Goal: Task Accomplishment & Management: Manage account settings

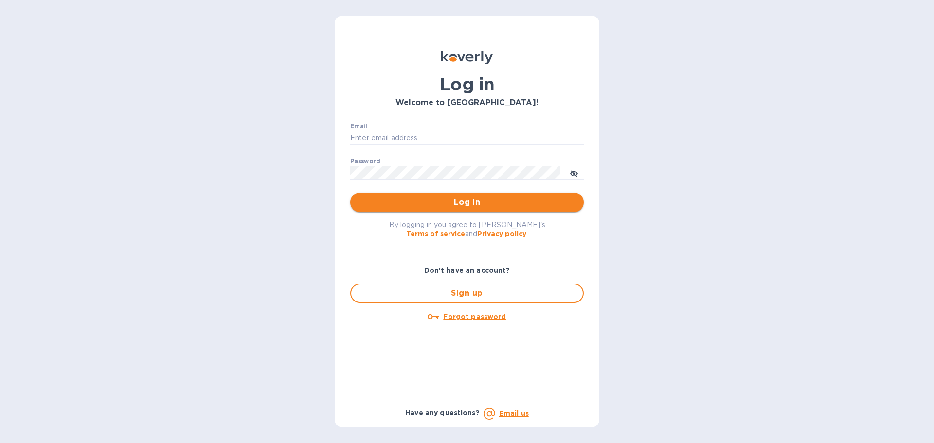
type input "[EMAIL_ADDRESS][DOMAIN_NAME]"
click at [464, 205] on span "Log in" at bounding box center [467, 202] width 218 height 12
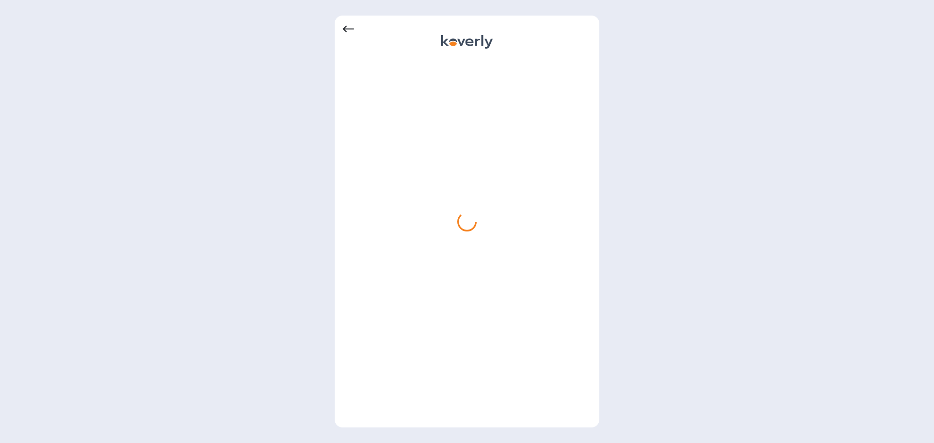
click at [451, 156] on div at bounding box center [466, 238] width 249 height 361
click at [468, 146] on div at bounding box center [466, 238] width 249 height 361
click at [485, 143] on div at bounding box center [466, 238] width 249 height 361
click at [345, 30] on icon at bounding box center [348, 29] width 12 height 7
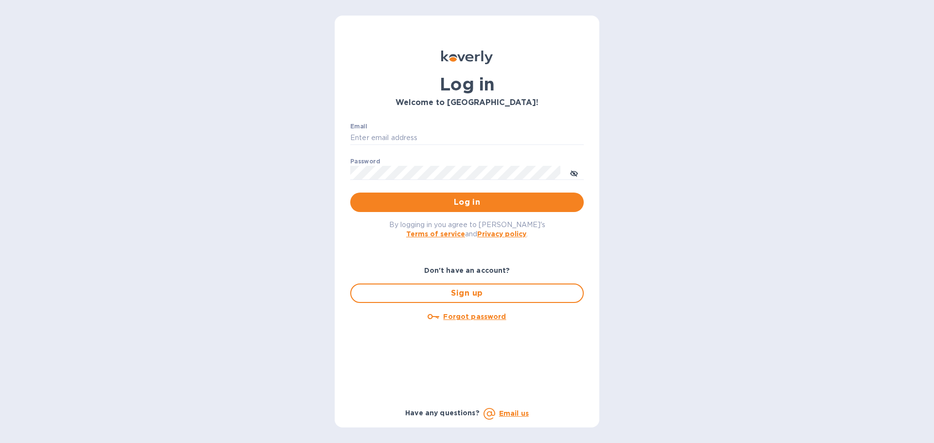
type input "[EMAIL_ADDRESS][DOMAIN_NAME]"
click at [511, 138] on input "[EMAIL_ADDRESS][DOMAIN_NAME]" at bounding box center [466, 138] width 233 height 15
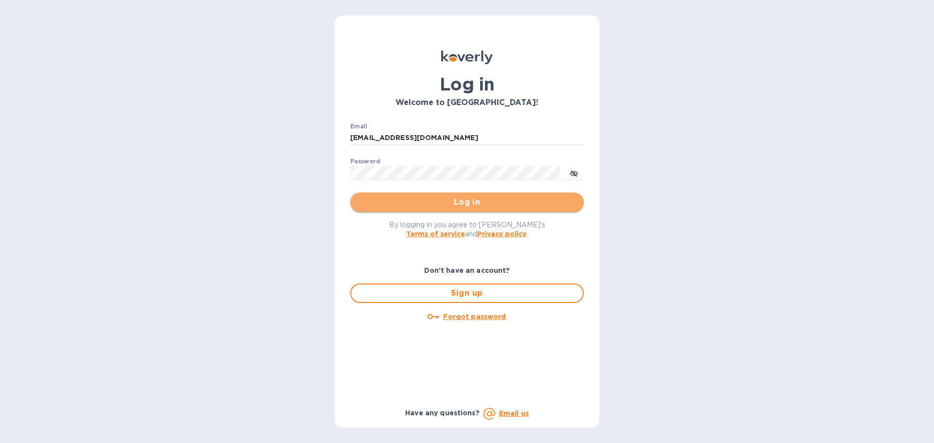
click at [448, 204] on span "Log in" at bounding box center [467, 202] width 218 height 12
